Goal: Information Seeking & Learning: Learn about a topic

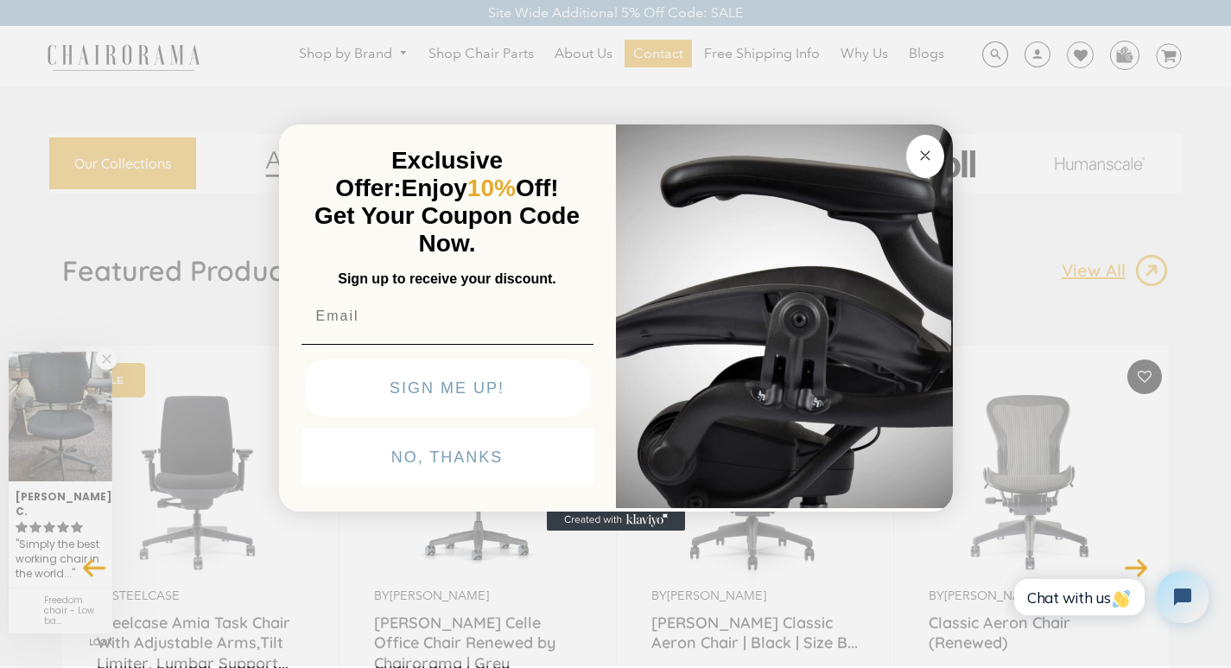
scroll to position [16, 0]
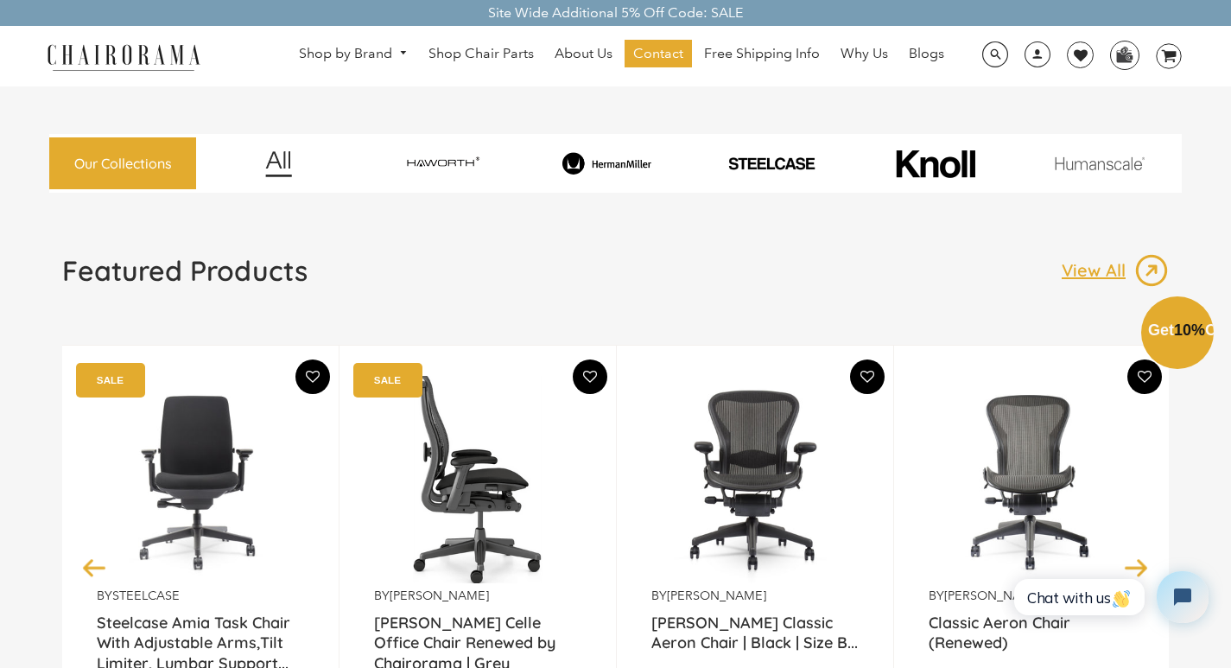
click at [600, 666] on div "by Herman Miller Herman Miller Celle Office Chair Renewed by Chairorama | Grey …" at bounding box center [478, 567] width 277 height 444
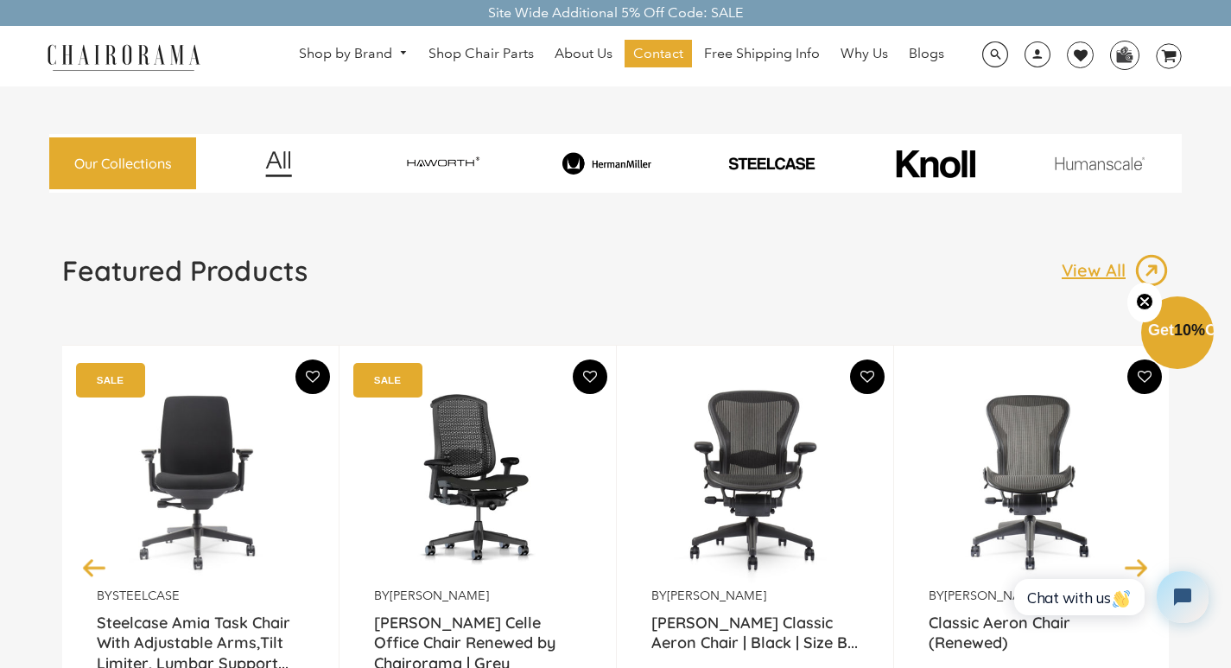
click at [562, 42] on link "About Us" at bounding box center [583, 54] width 75 height 28
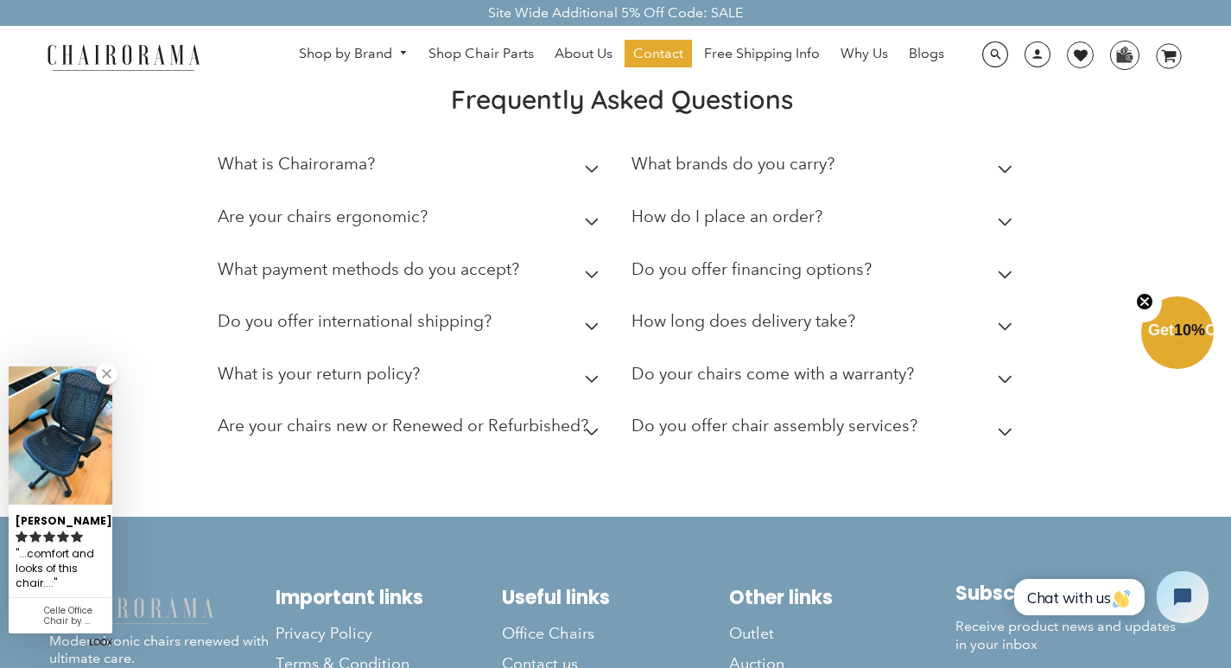
scroll to position [648, 0]
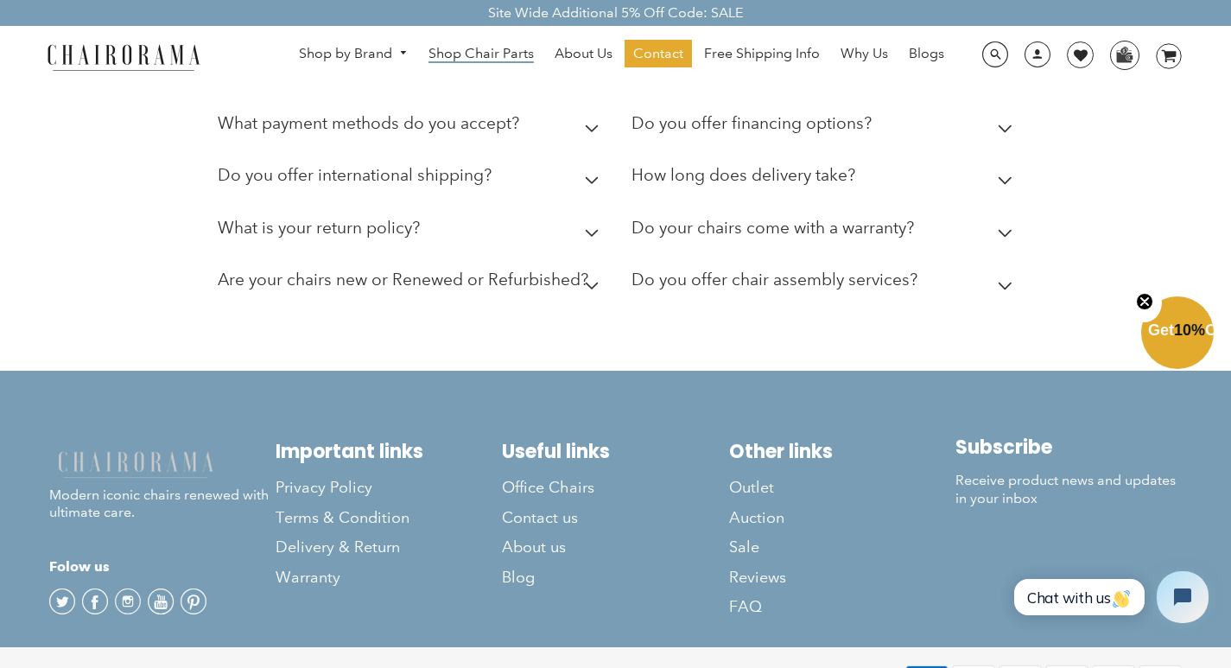
click at [435, 46] on span "Shop Chair Parts" at bounding box center [480, 54] width 105 height 18
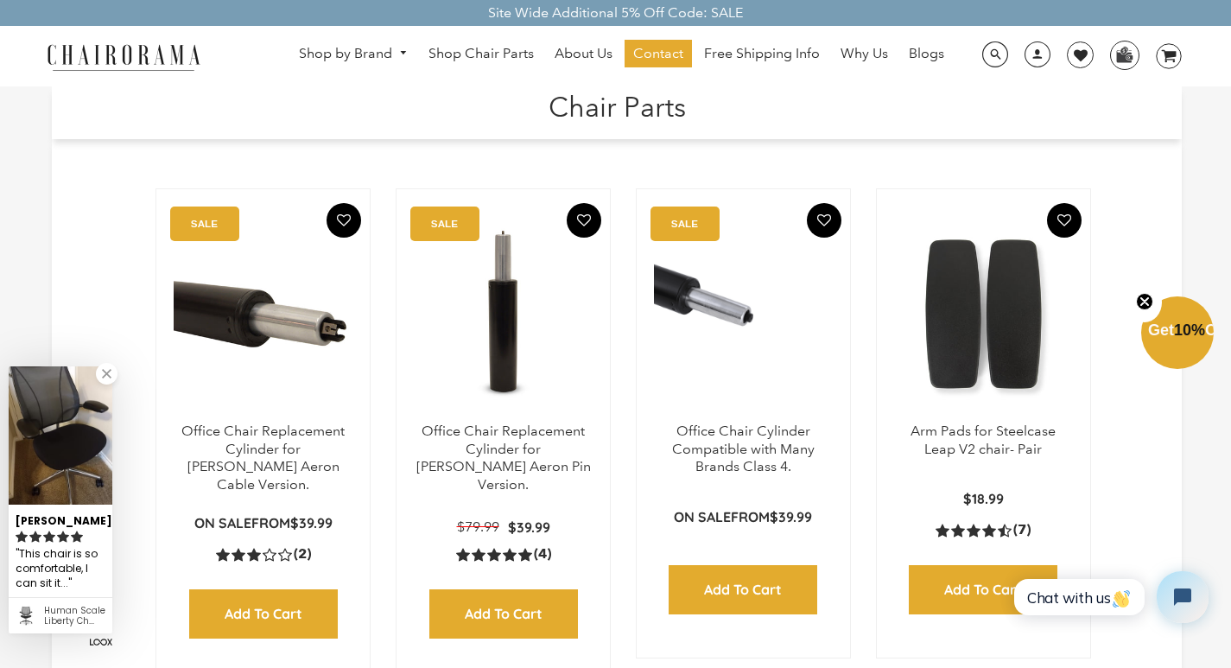
click at [485, 94] on h1 "Chair Parts" at bounding box center [616, 104] width 1095 height 37
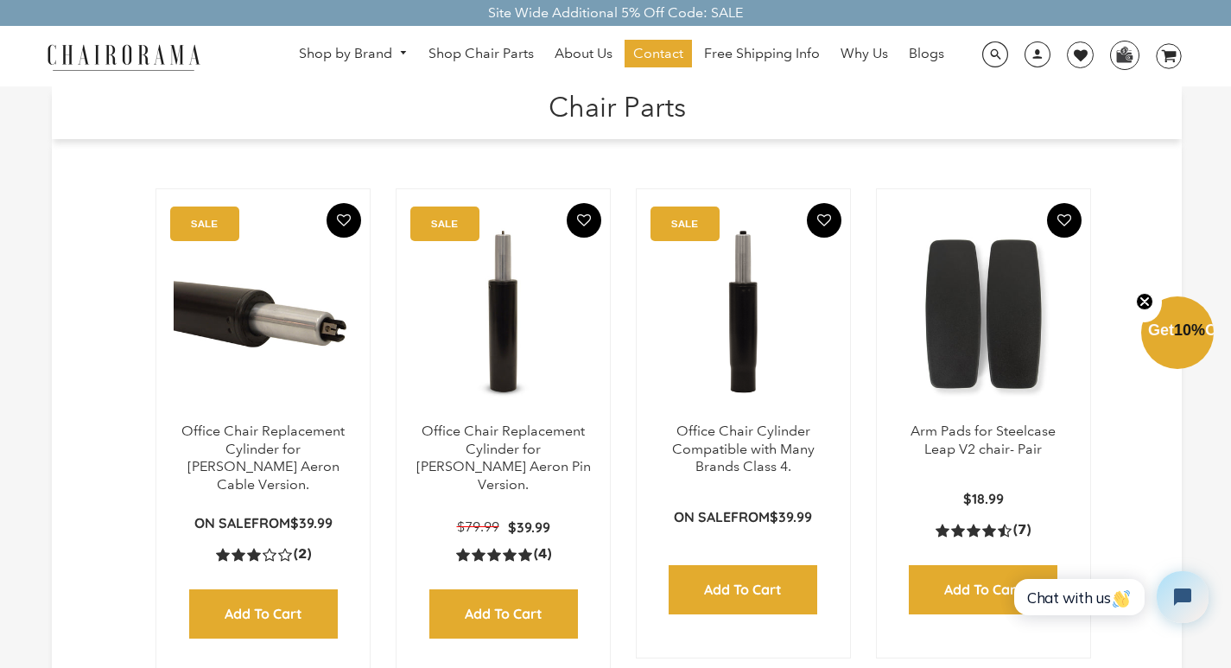
click at [841, 408] on div "Office Chair Cylinder Compatible with Many Brands Class 4. SALE On Sale from $3…" at bounding box center [743, 423] width 215 height 470
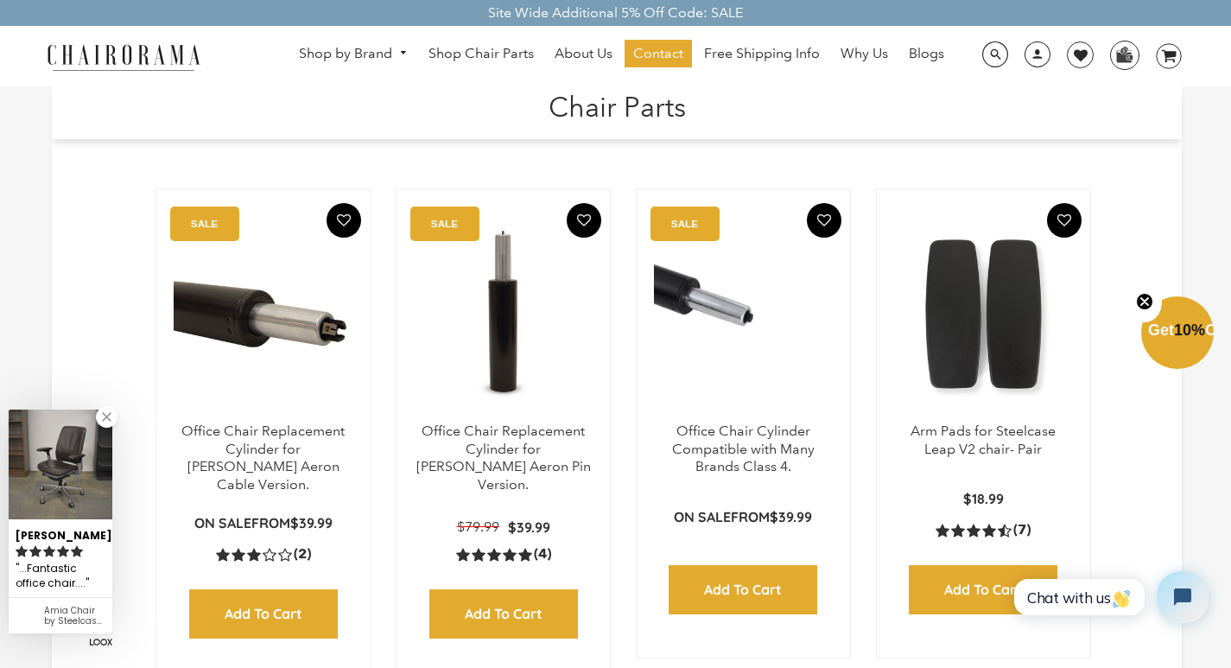
click at [744, 89] on h1 "Chair Parts" at bounding box center [616, 104] width 1095 height 37
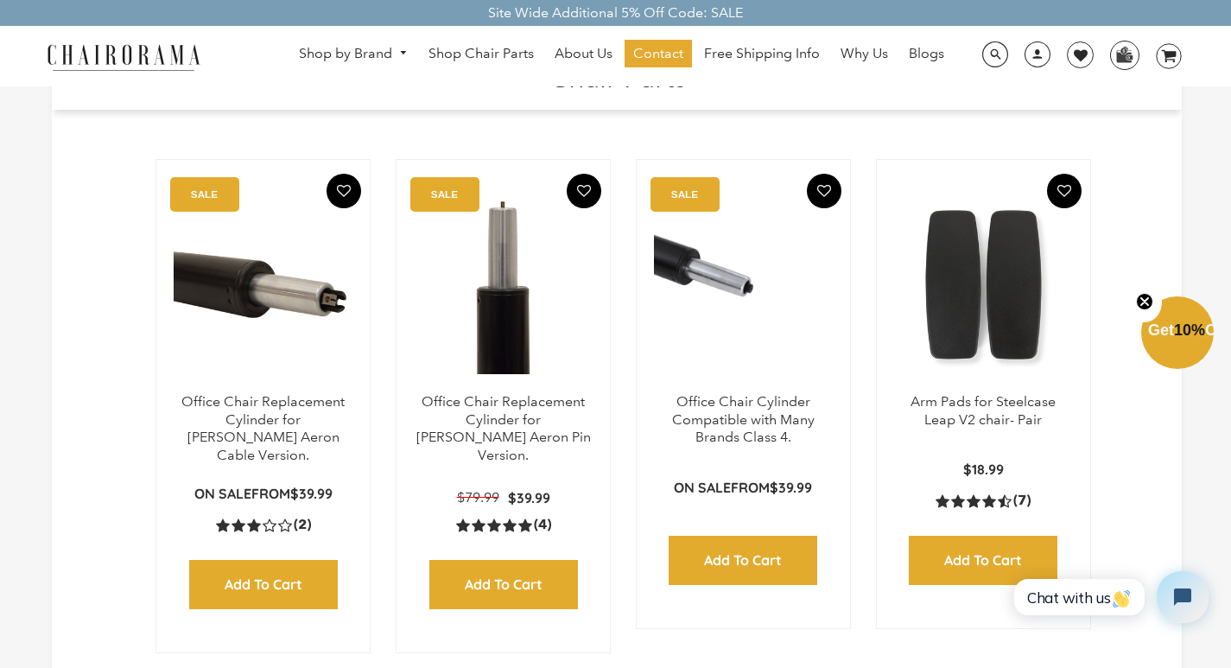
scroll to position [35, 0]
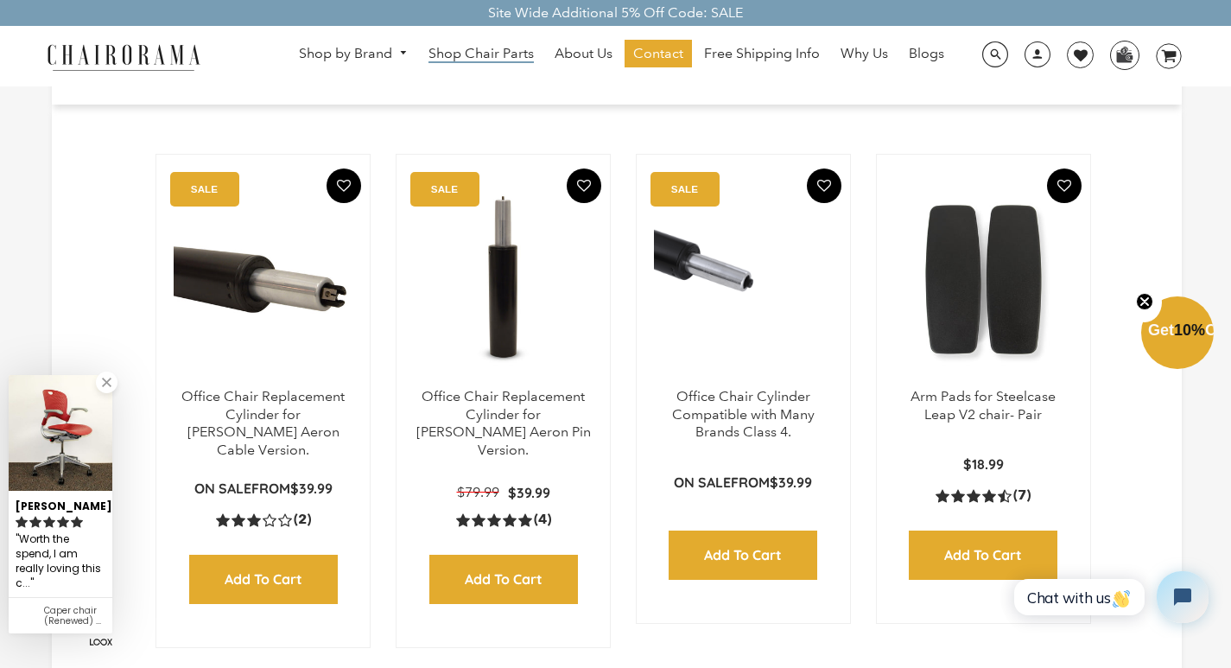
click at [469, 55] on span "Shop Chair Parts" at bounding box center [480, 54] width 105 height 18
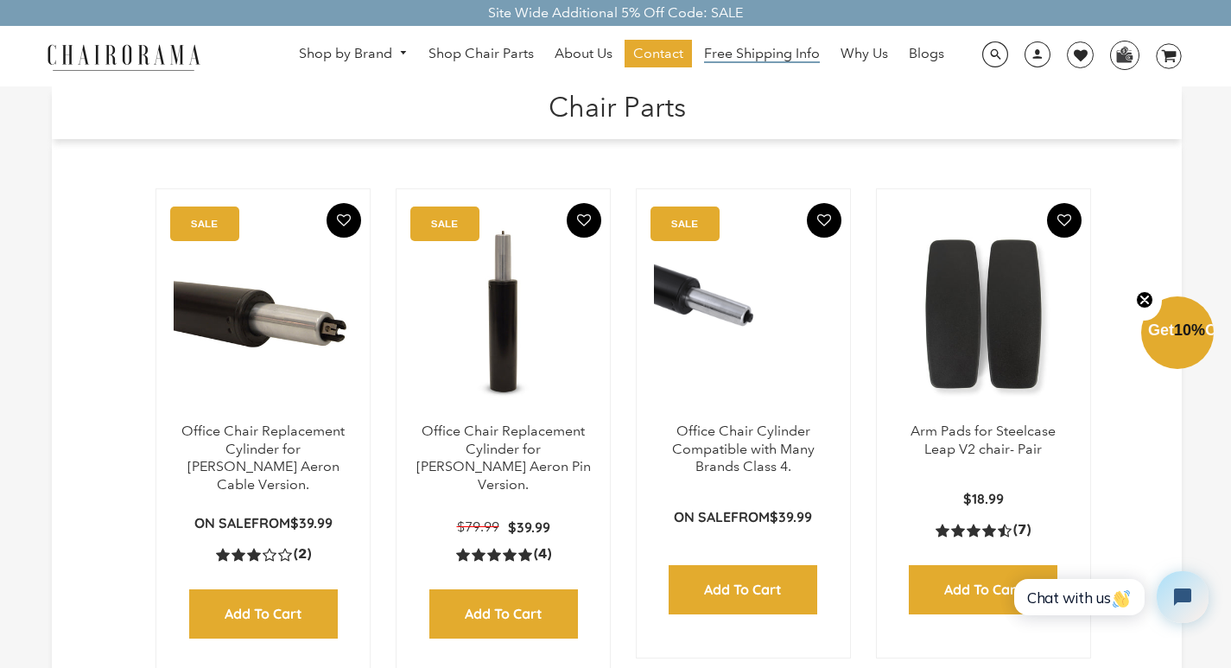
click at [773, 59] on span "Free Shipping Info" at bounding box center [762, 54] width 116 height 18
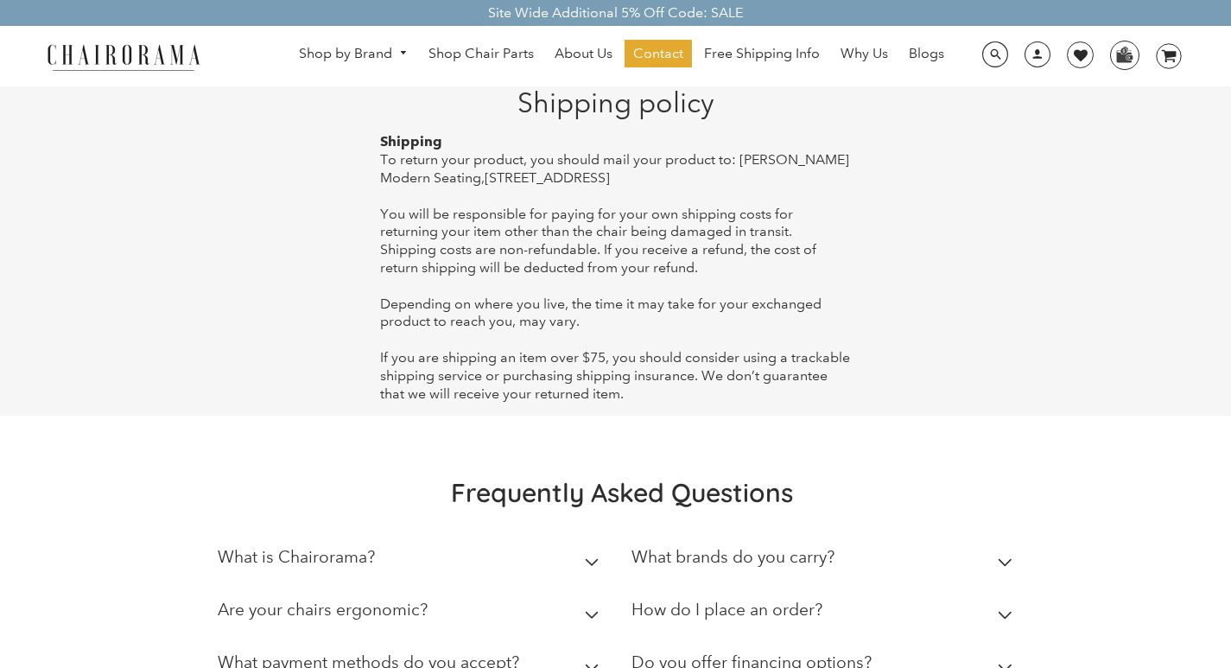
click at [584, 249] on span "You will be responsible for paying for your own shipping costs for returning yo…" at bounding box center [598, 241] width 436 height 70
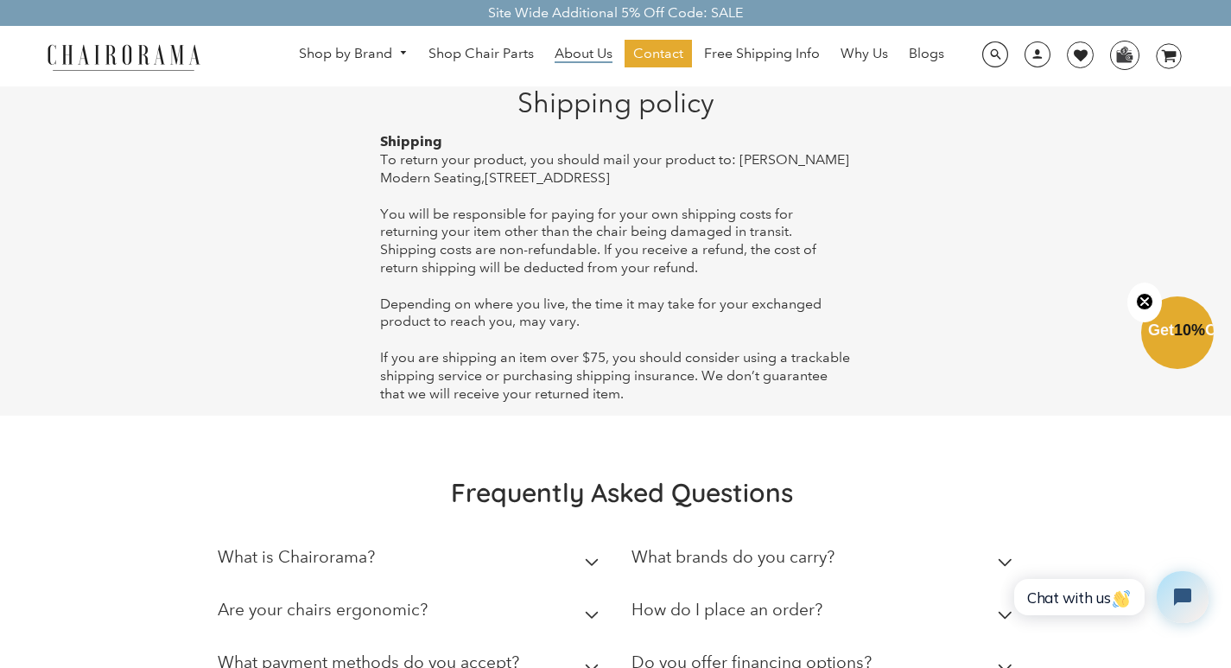
click at [564, 46] on span "About Us" at bounding box center [584, 54] width 58 height 18
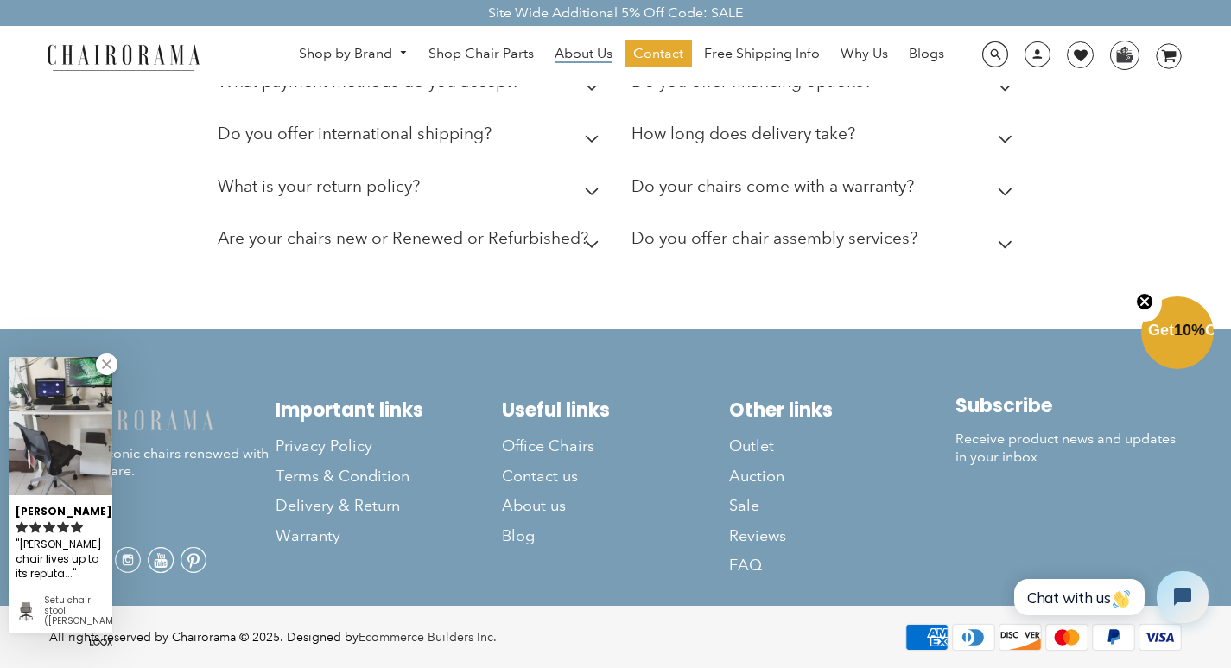
scroll to position [756, 0]
